Goal: Information Seeking & Learning: Stay updated

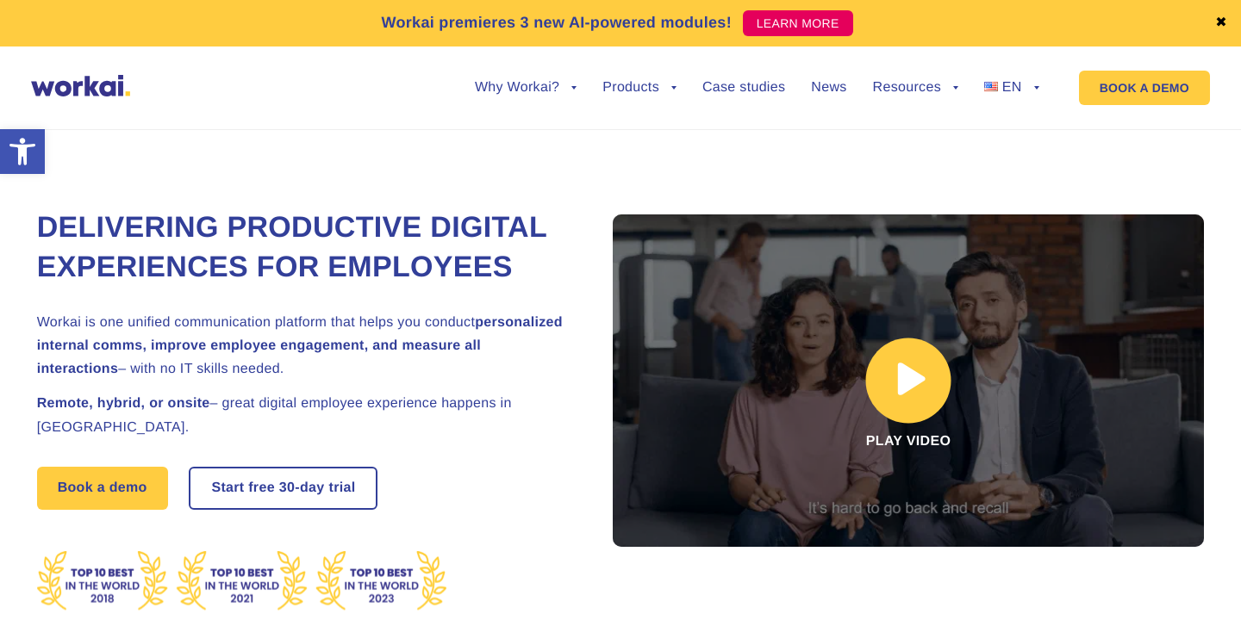
scroll to position [9, 0]
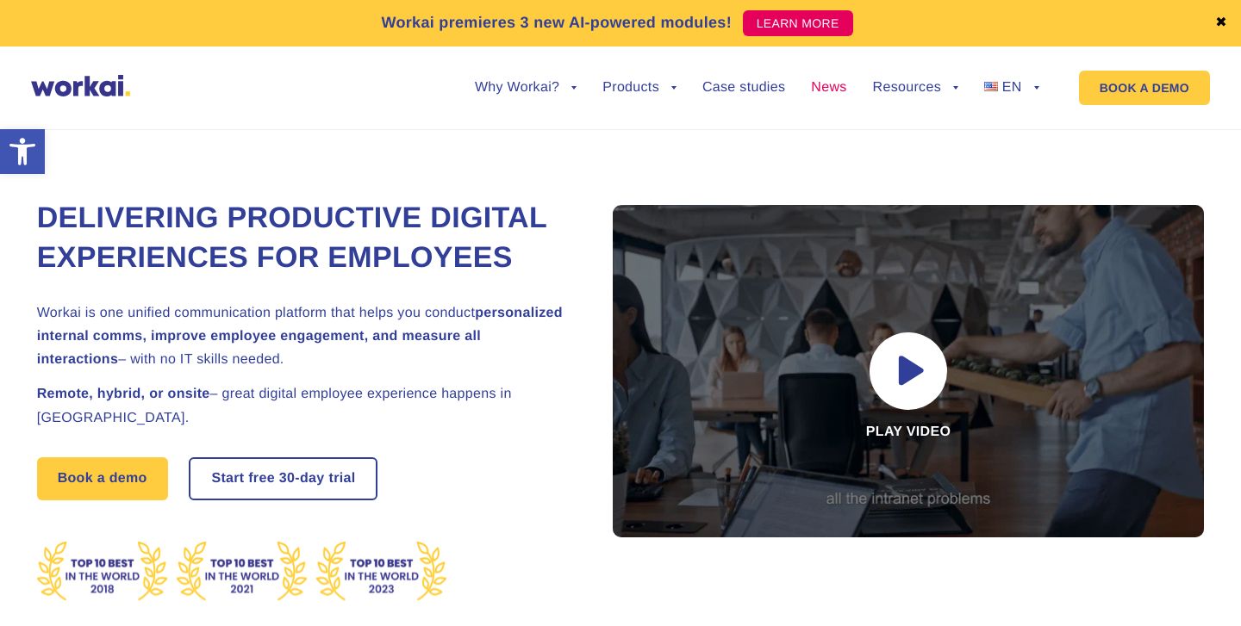
click at [827, 94] on link "News" at bounding box center [828, 88] width 35 height 14
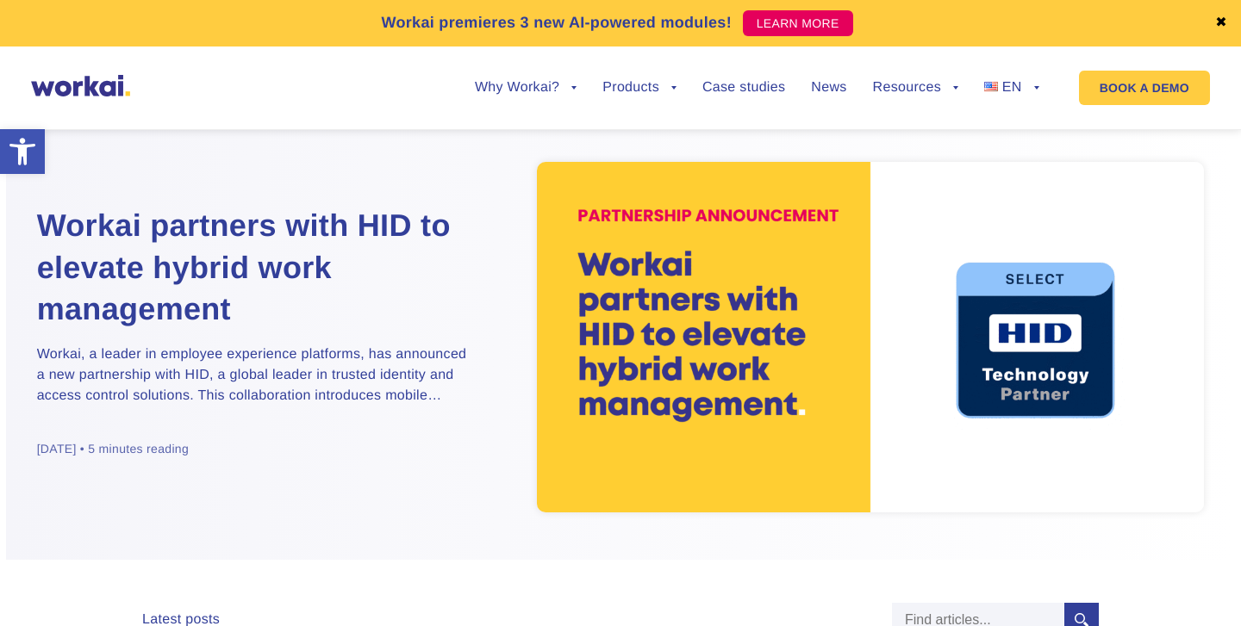
scroll to position [22, 0]
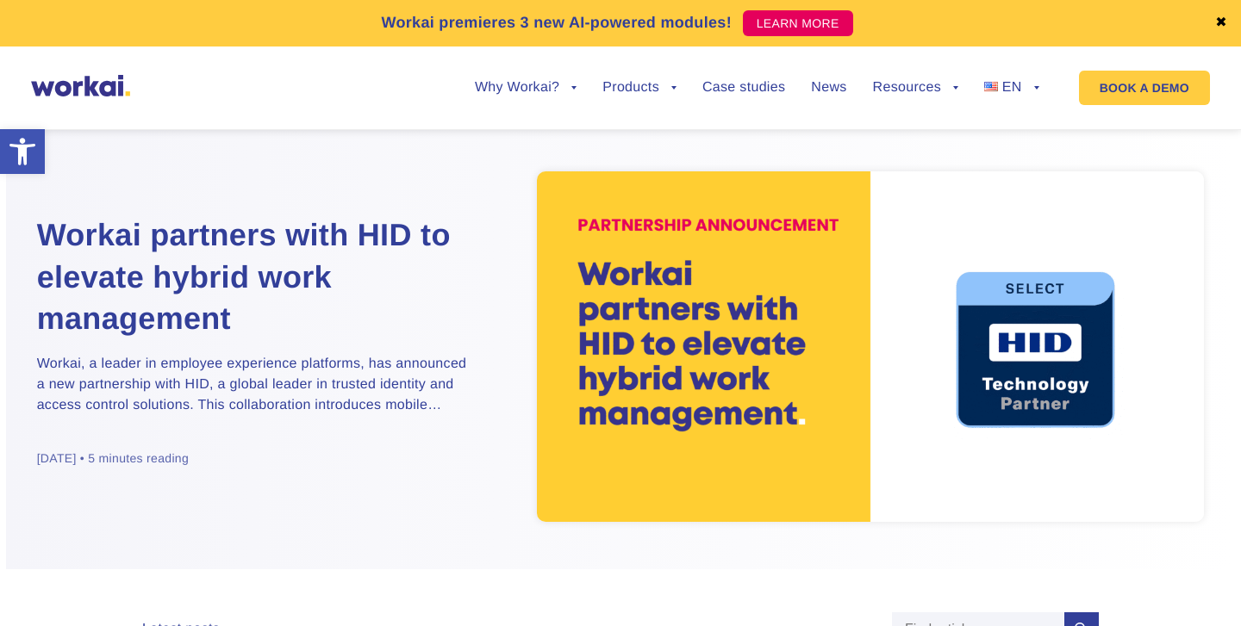
click at [607, 382] on img at bounding box center [871, 346] width 668 height 351
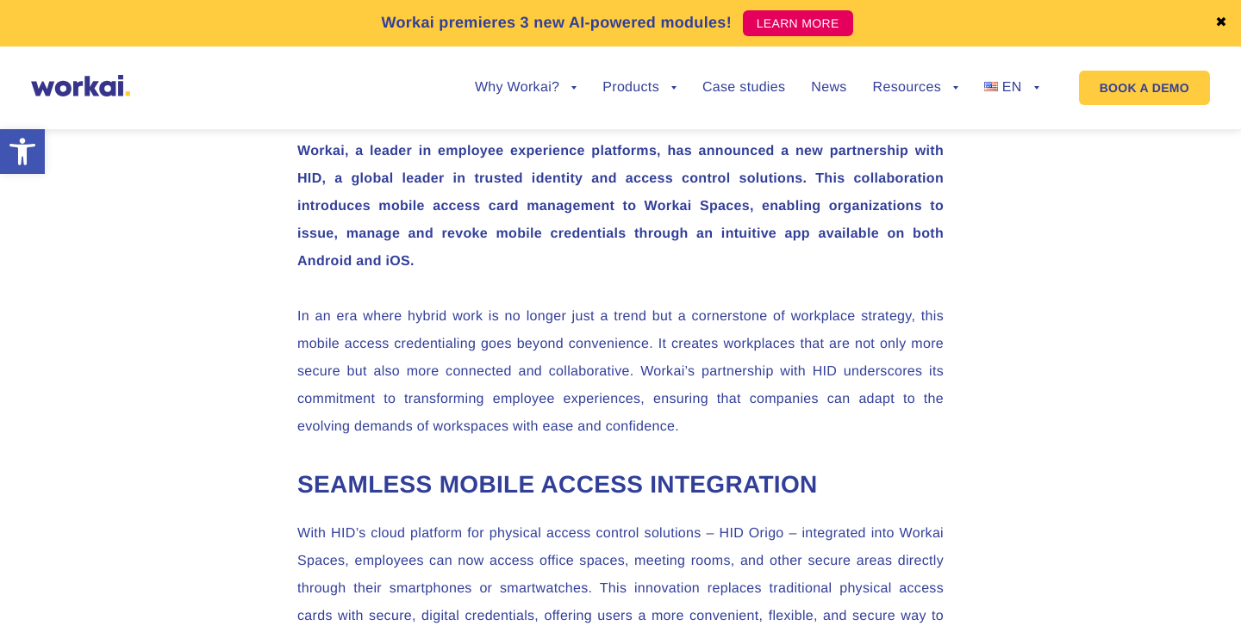
scroll to position [818, 0]
